Goal: Information Seeking & Learning: Find specific fact

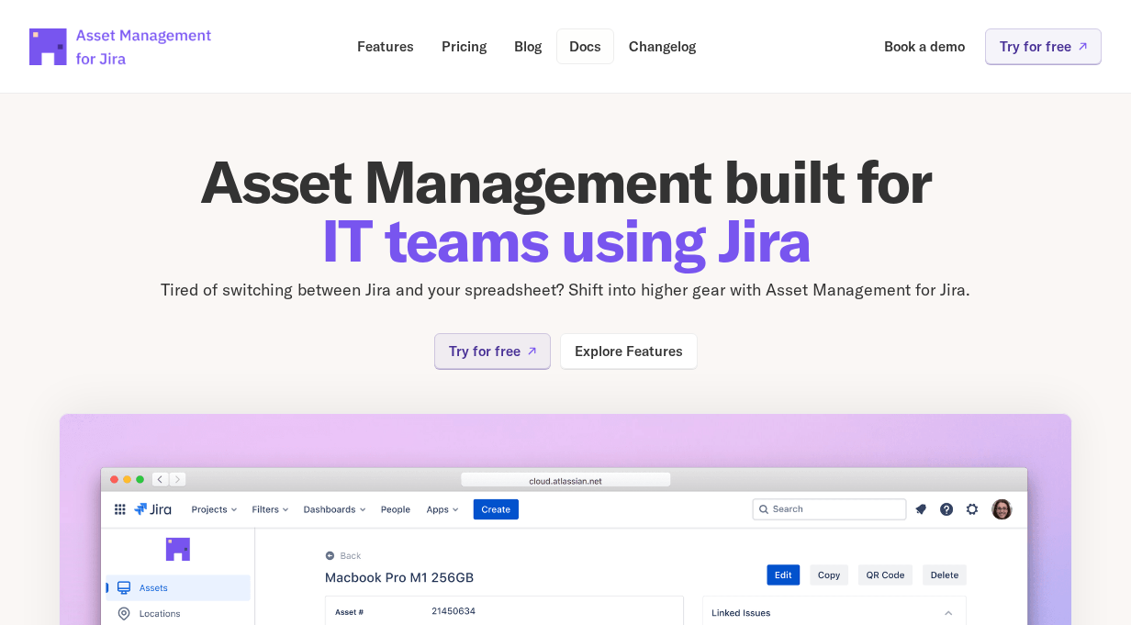
click at [592, 49] on p "Docs" at bounding box center [585, 46] width 32 height 14
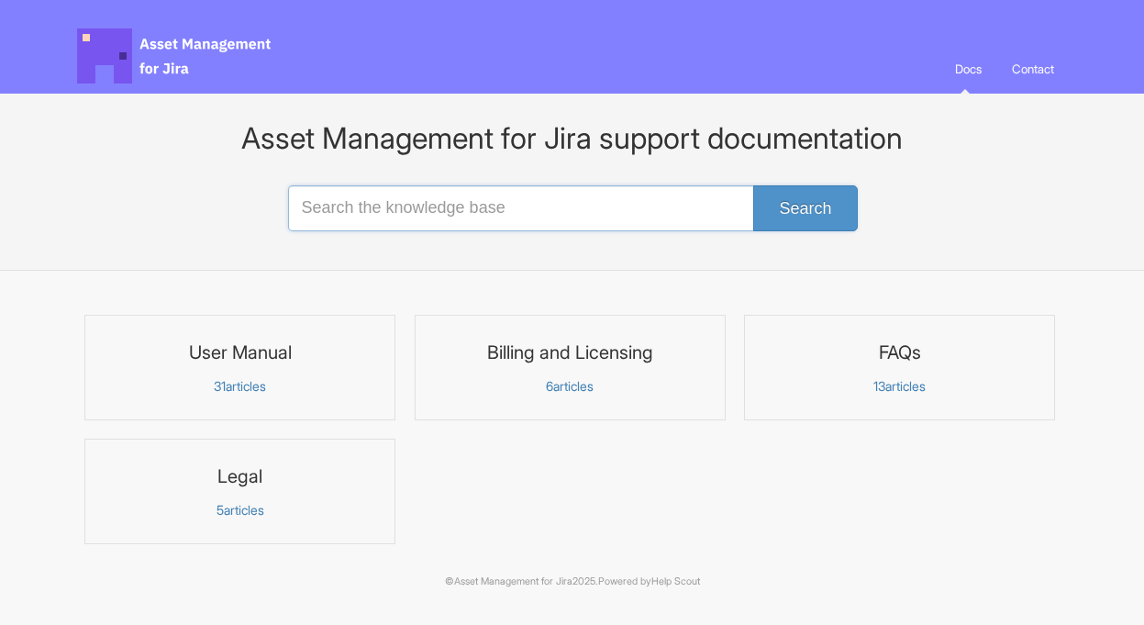
click at [418, 215] on input "Search the knowledge base" at bounding box center [572, 208] width 569 height 46
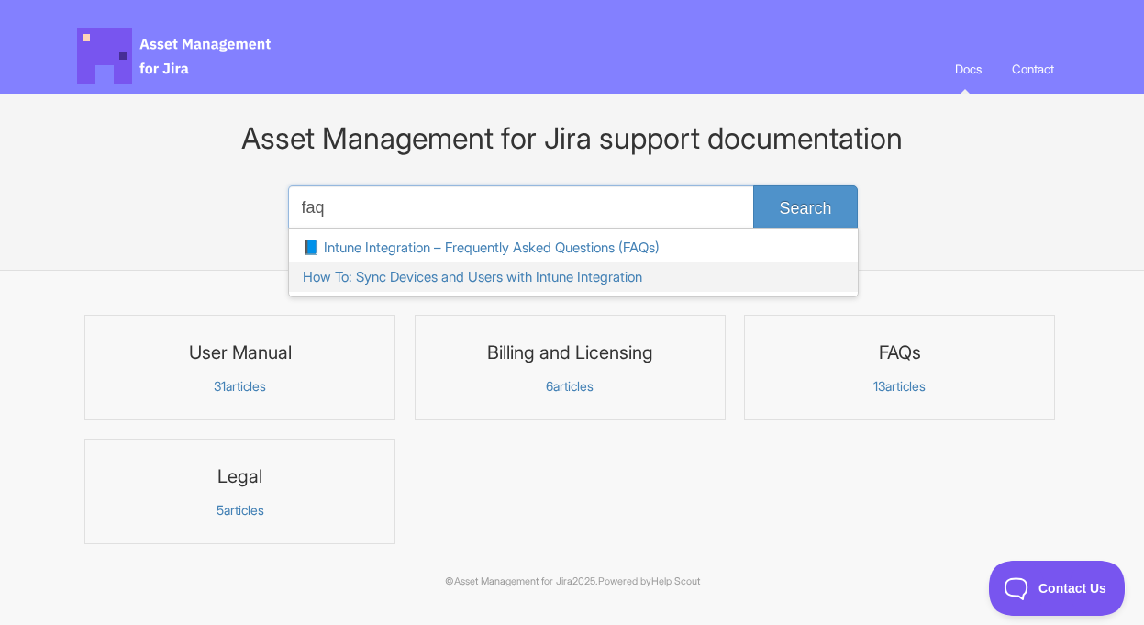
type input "faq"
click at [887, 377] on link "FAQs 13 articles" at bounding box center [899, 368] width 311 height 106
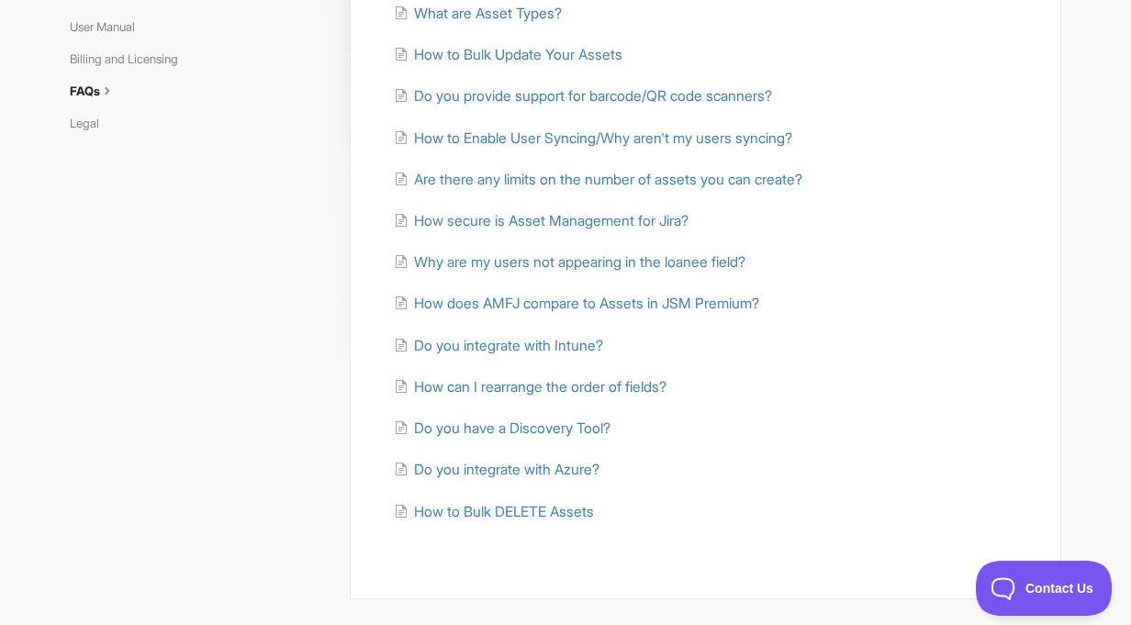
scroll to position [254, 0]
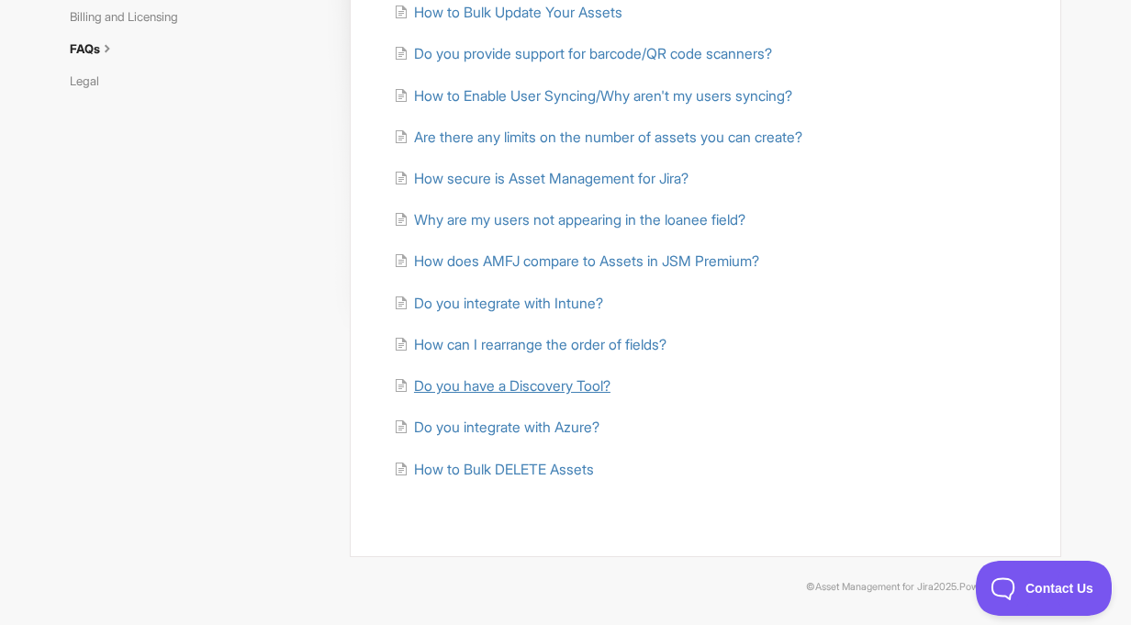
click at [526, 383] on span "Do you have a Discovery Tool?" at bounding box center [512, 385] width 196 height 17
